Goal: Information Seeking & Learning: Learn about a topic

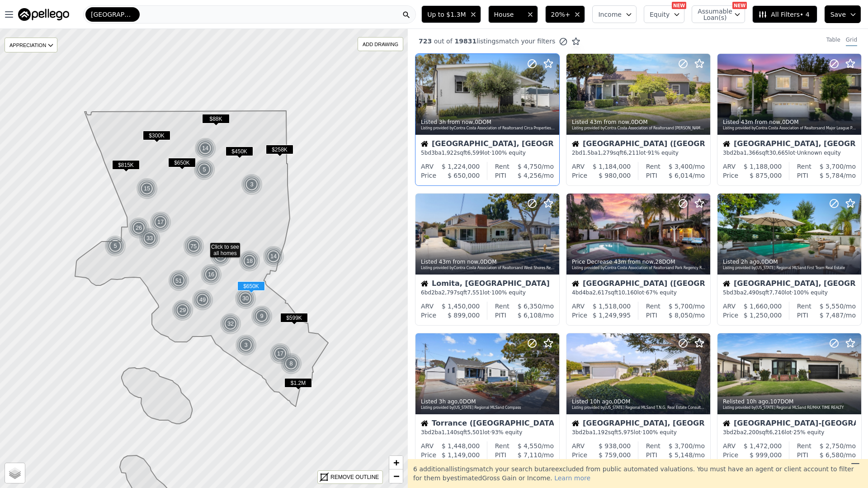
click at [492, 99] on div at bounding box center [488, 94] width 144 height 81
click at [481, 89] on div at bounding box center [488, 94] width 144 height 81
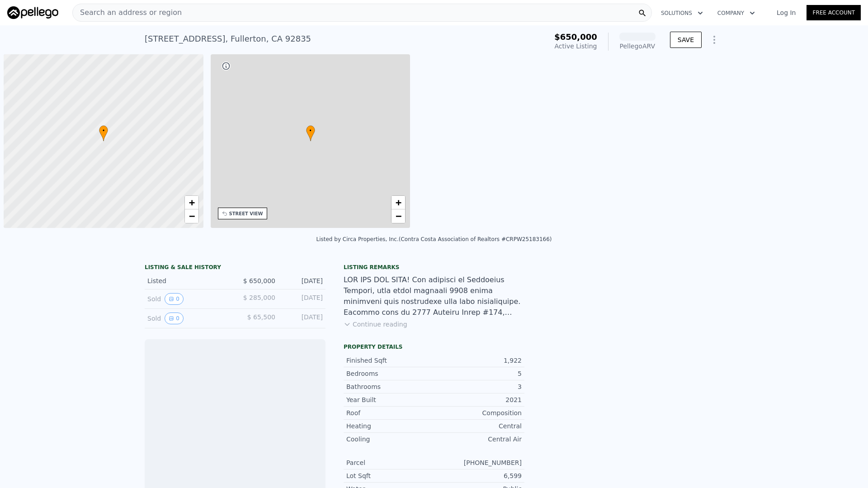
scroll to position [0, 4]
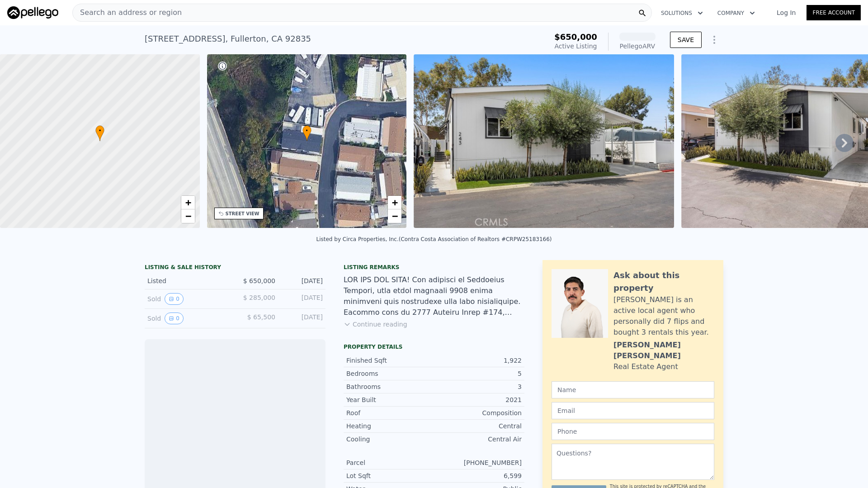
click at [280, 15] on div "Search an address or region" at bounding box center [362, 13] width 580 height 18
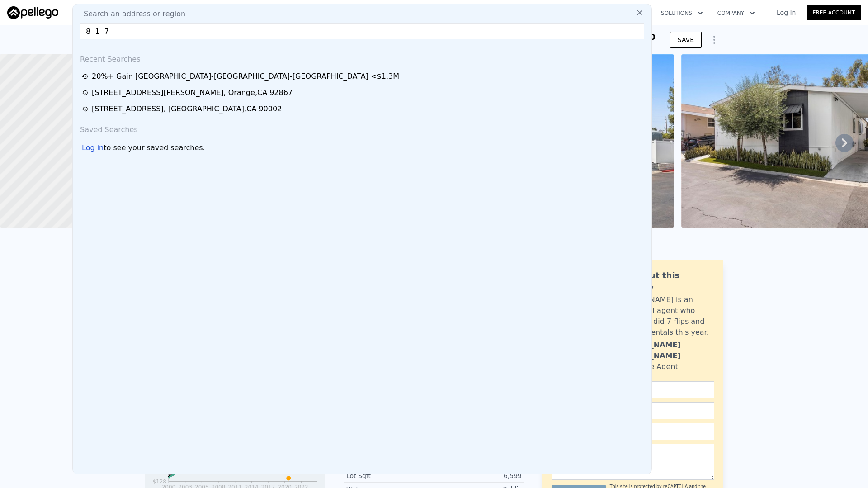
type input "8 1 7"
drag, startPoint x: 247, startPoint y: 33, endPoint x: 66, endPoint y: 22, distance: 182.1
click at [66, 23] on div "Search an address or region Search an address or region 8 1 7 Recent Searches 2…" at bounding box center [434, 13] width 854 height 22
paste input "[STREET_ADDRESS]"
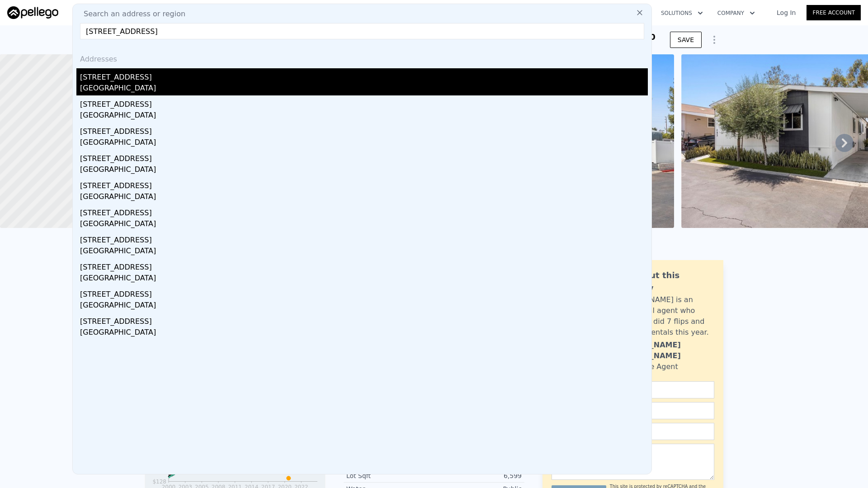
type input "[STREET_ADDRESS]"
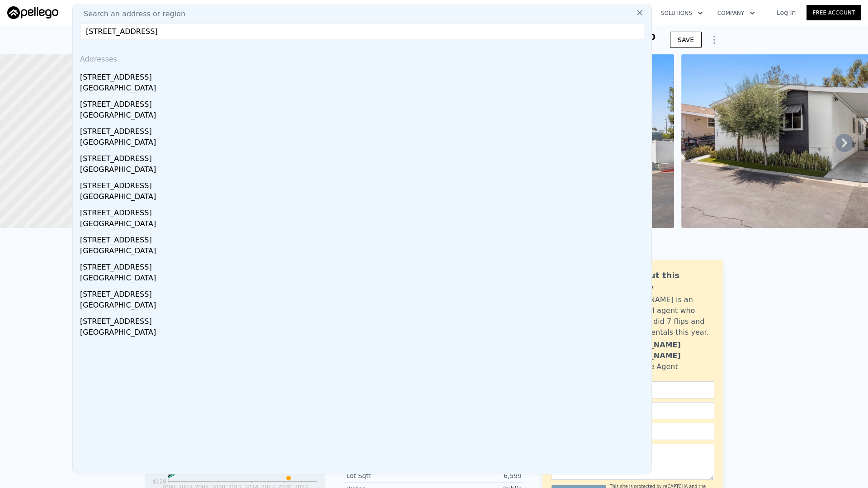
click at [242, 81] on div "[STREET_ADDRESS]" at bounding box center [364, 75] width 568 height 14
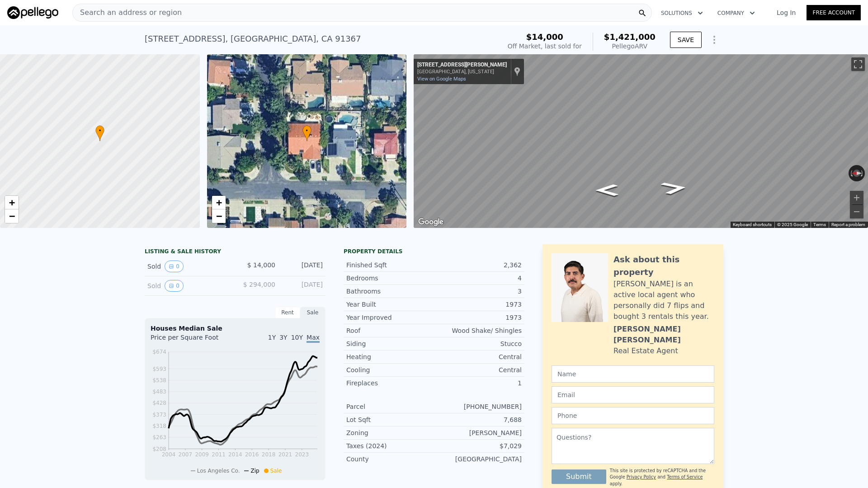
click at [317, 15] on div "Search an address or region" at bounding box center [362, 13] width 580 height 18
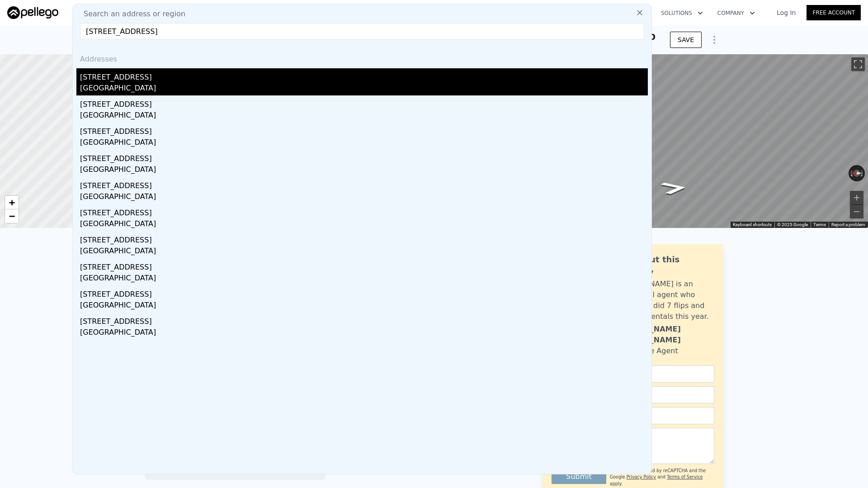
type input "[STREET_ADDRESS]"
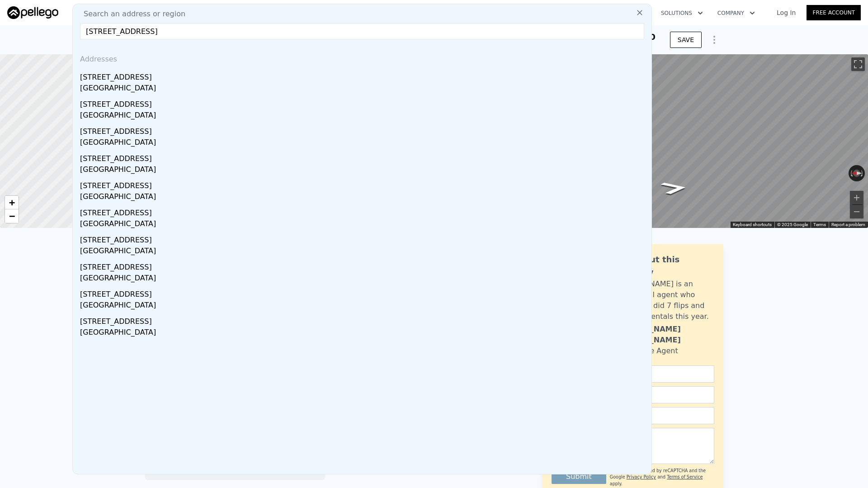
click at [303, 83] on div "[GEOGRAPHIC_DATA]" at bounding box center [364, 89] width 568 height 13
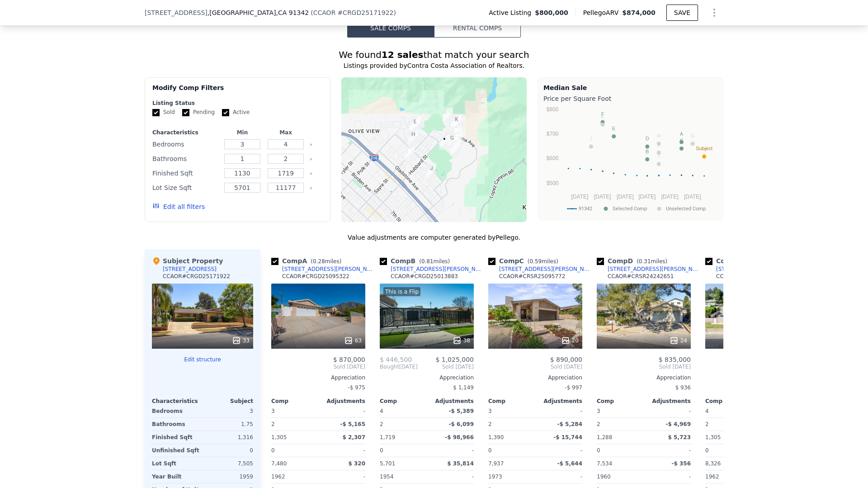
scroll to position [881, 0]
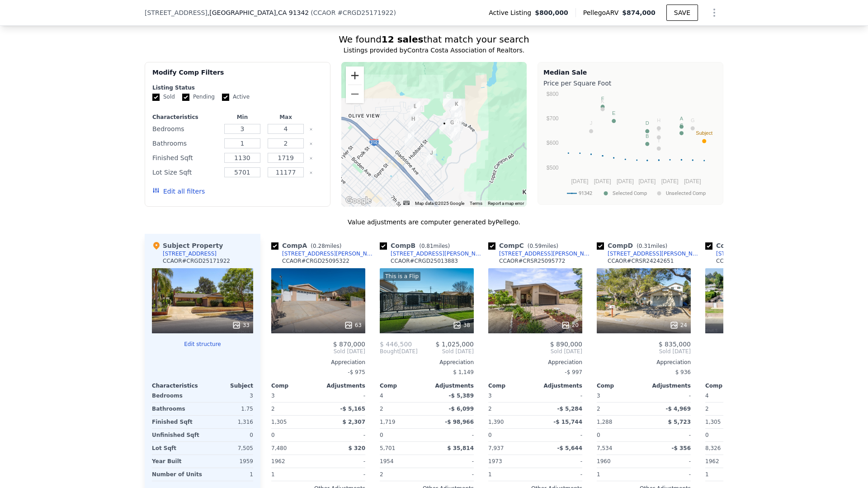
click at [357, 77] on button "Zoom in" at bounding box center [355, 75] width 18 height 18
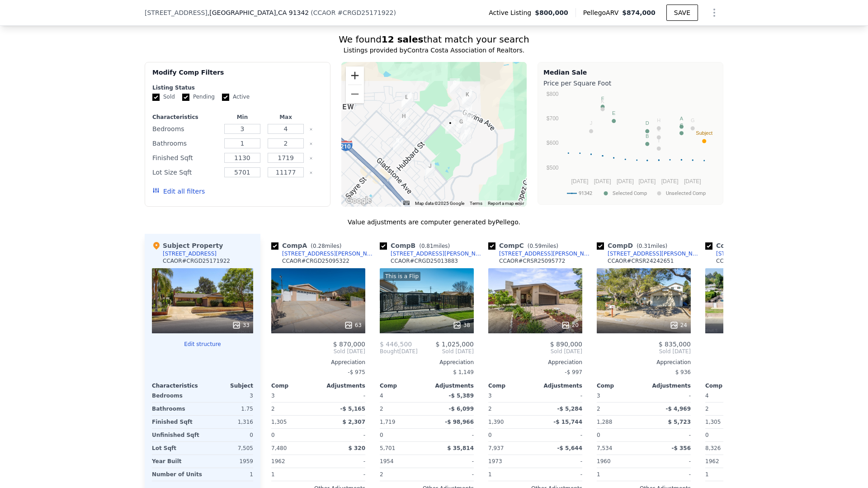
drag, startPoint x: 357, startPoint y: 77, endPoint x: 400, endPoint y: 77, distance: 43.0
click at [357, 77] on button "Zoom in" at bounding box center [355, 75] width 18 height 18
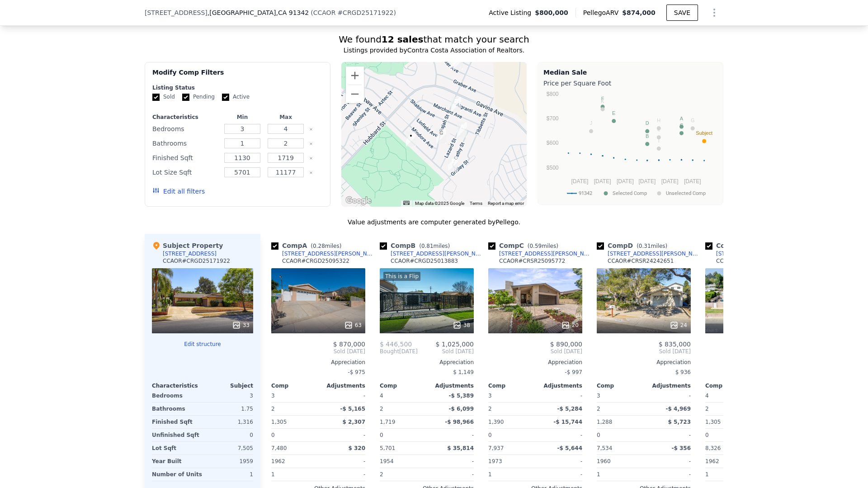
drag, startPoint x: 479, startPoint y: 94, endPoint x: 408, endPoint y: 110, distance: 72.8
click at [408, 110] on div at bounding box center [434, 134] width 186 height 145
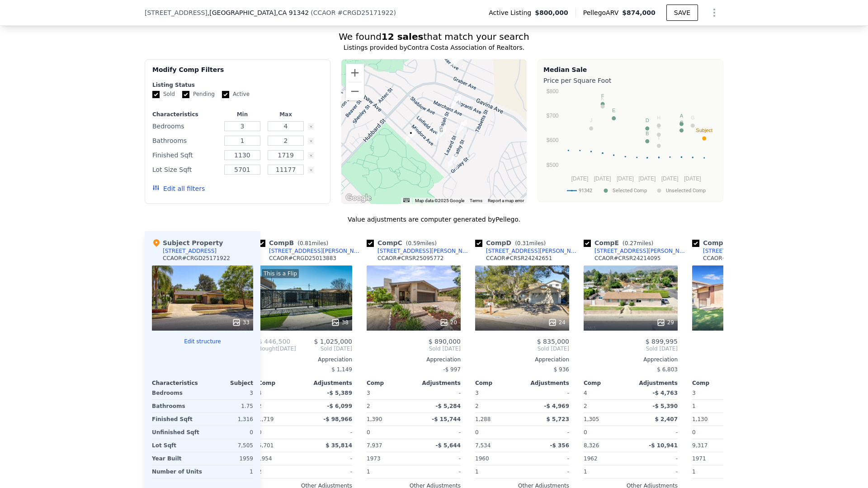
scroll to position [882, 0]
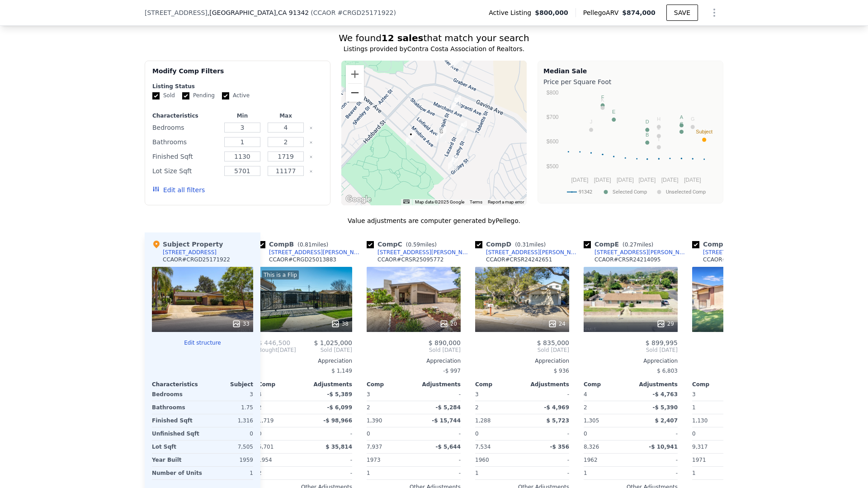
click at [349, 90] on button "Zoom out" at bounding box center [355, 93] width 18 height 18
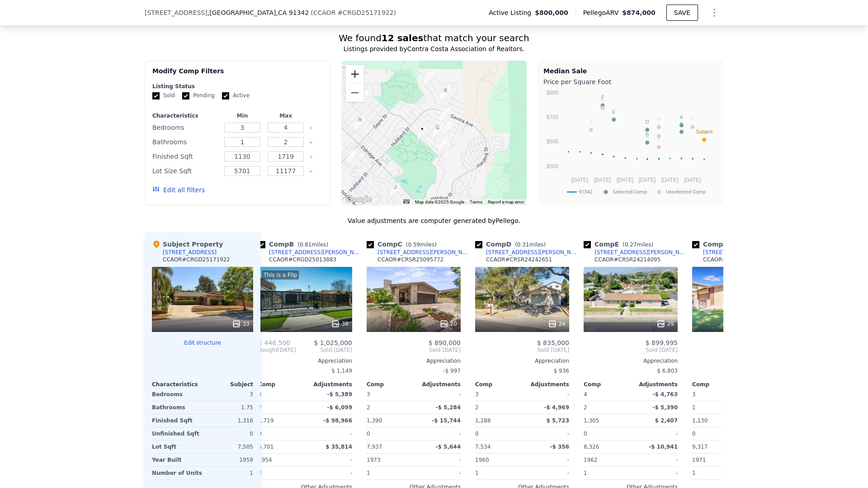
click at [359, 74] on button "Zoom in" at bounding box center [355, 74] width 18 height 18
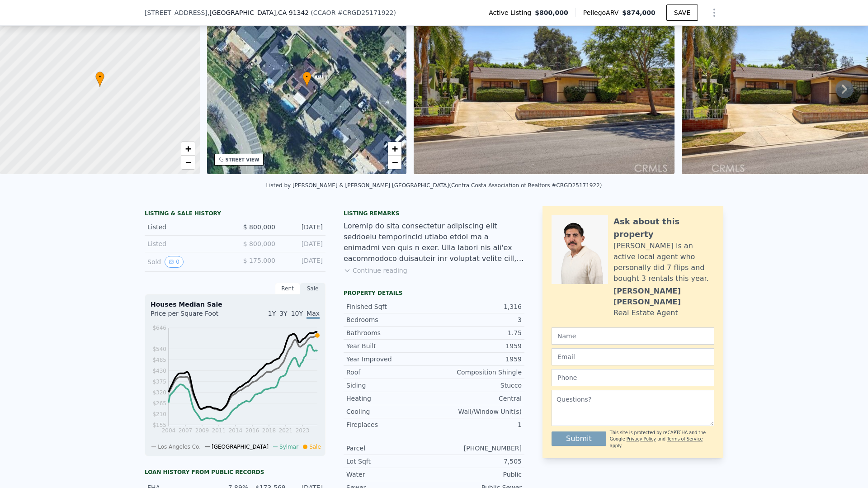
scroll to position [0, 0]
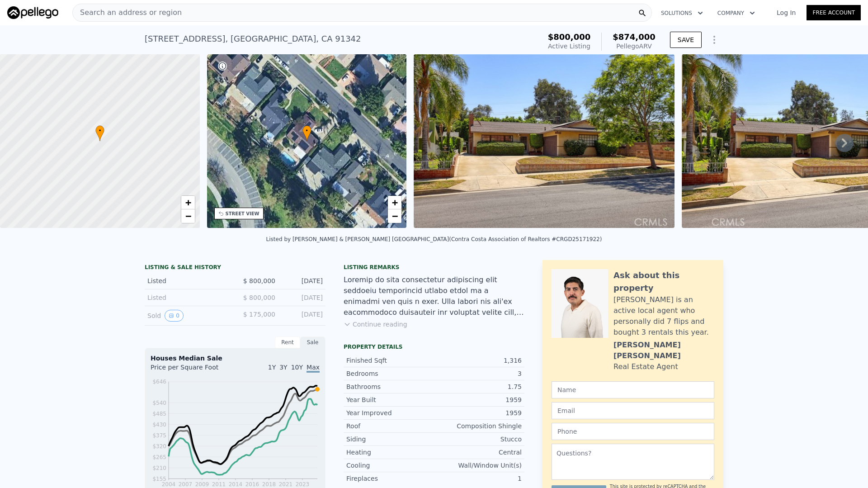
click at [396, 19] on div "Search an address or region" at bounding box center [362, 13] width 580 height 18
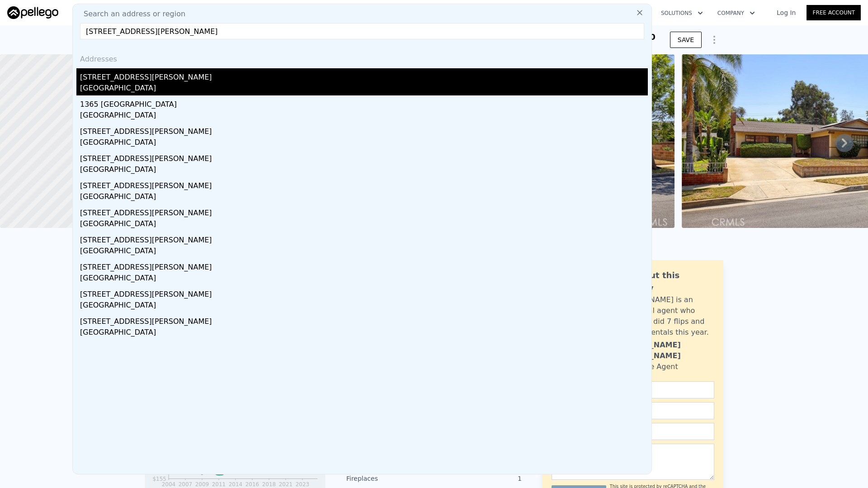
type input "[STREET_ADDRESS][PERSON_NAME]"
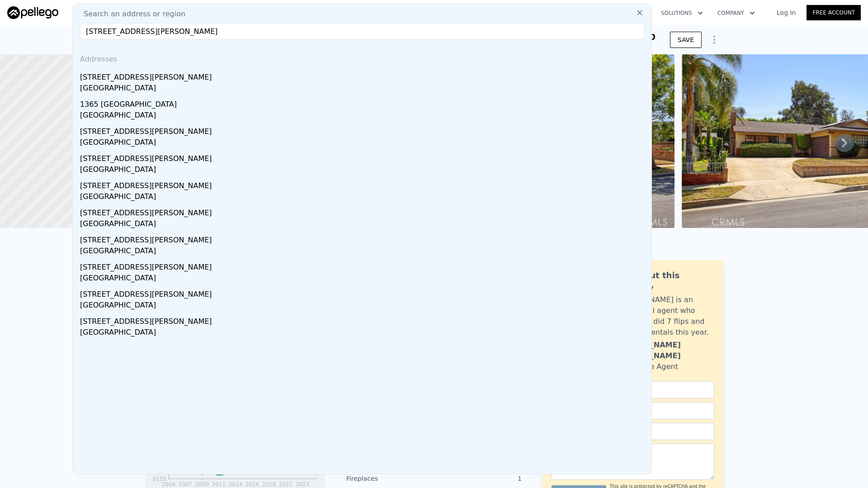
click at [278, 78] on div "[STREET_ADDRESS][PERSON_NAME]" at bounding box center [364, 75] width 568 height 14
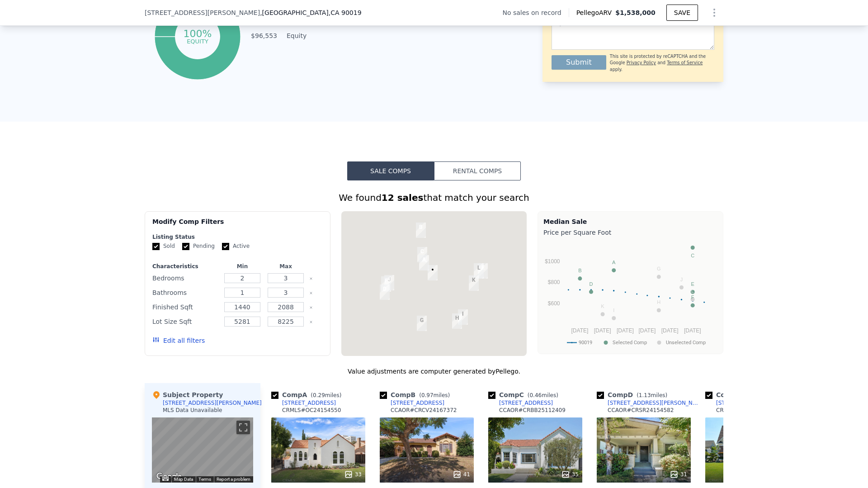
scroll to position [527, 0]
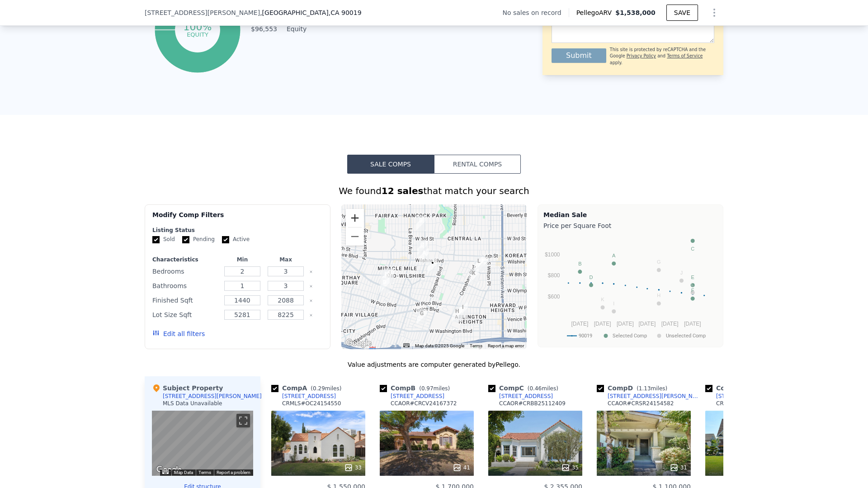
click at [356, 217] on button "Zoom in" at bounding box center [355, 218] width 18 height 18
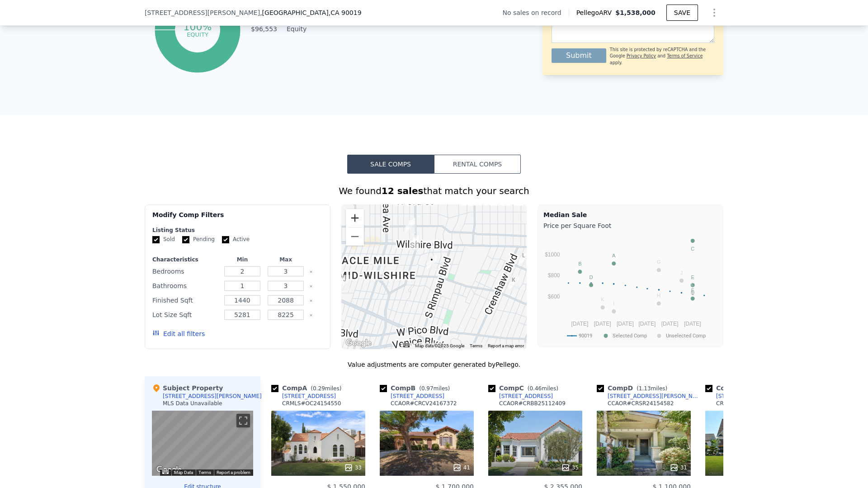
click at [356, 217] on button "Zoom in" at bounding box center [355, 218] width 18 height 18
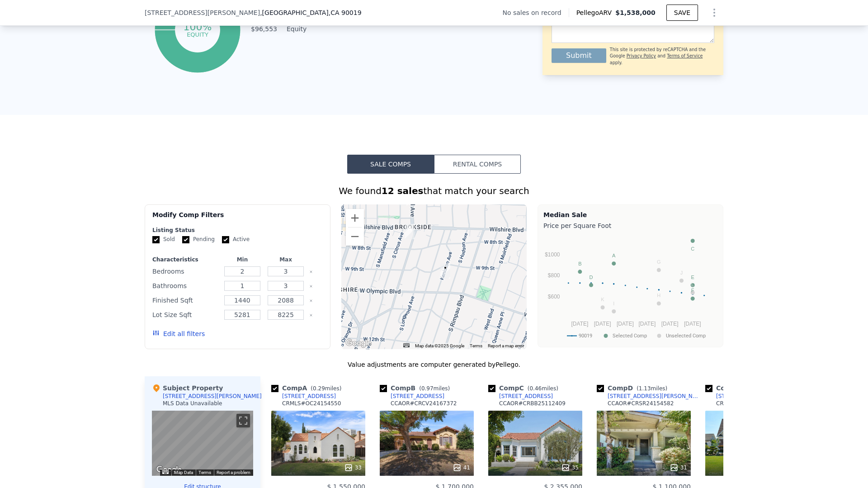
drag, startPoint x: 414, startPoint y: 232, endPoint x: 432, endPoint y: 251, distance: 26.2
click at [432, 251] on div at bounding box center [434, 276] width 186 height 145
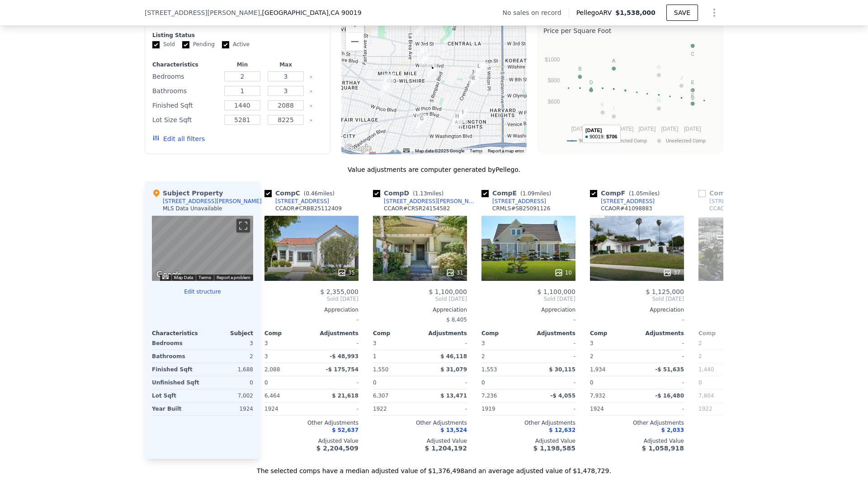
scroll to position [723, 0]
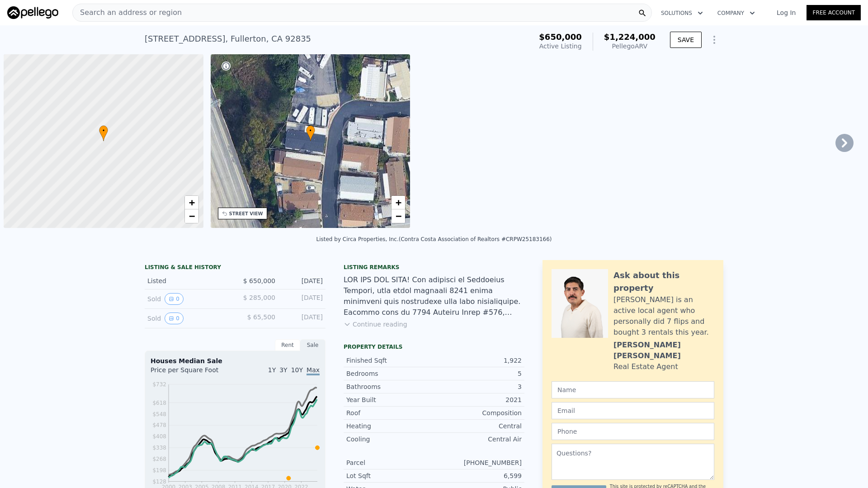
scroll to position [0, 4]
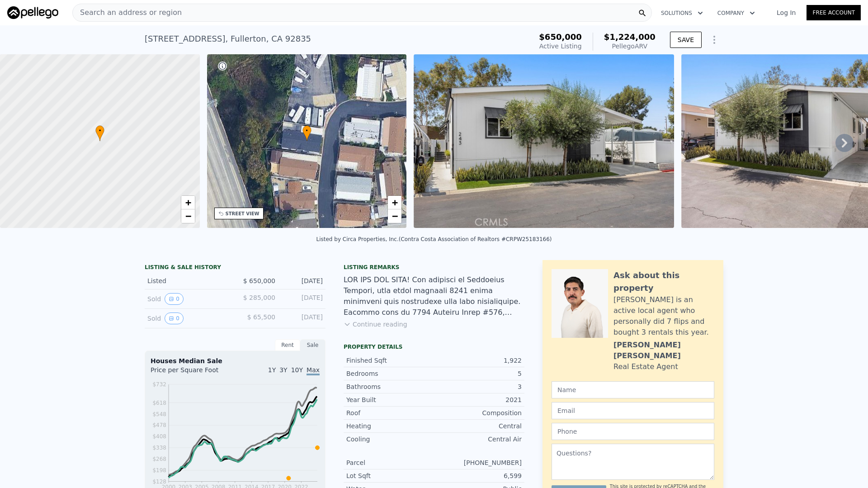
click at [350, 15] on div "Search an address or region" at bounding box center [362, 13] width 580 height 18
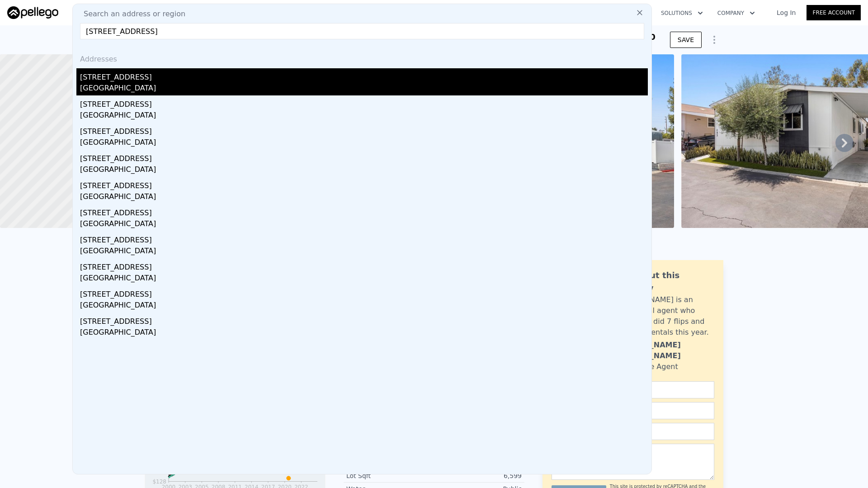
type input "7528 Amigo Ave,Reseda, CA 91335"
click at [241, 83] on div "Los Angeles, CA 91335" at bounding box center [364, 89] width 568 height 13
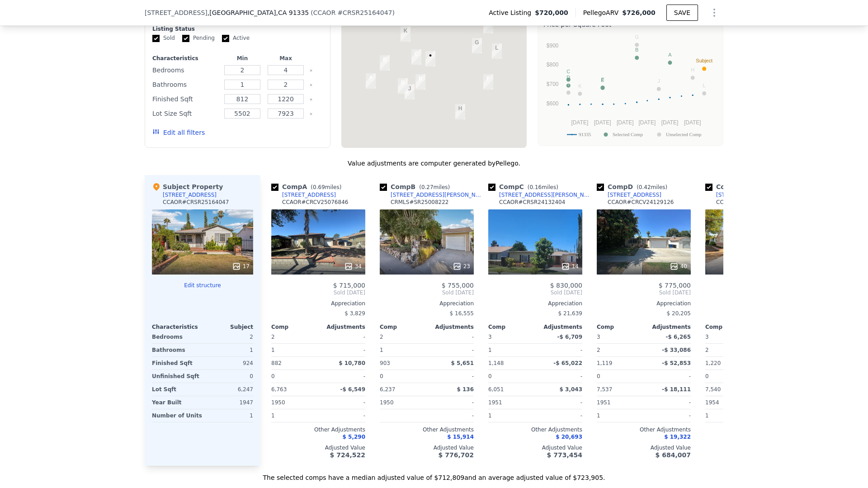
scroll to position [918, 0]
